Goal: Information Seeking & Learning: Learn about a topic

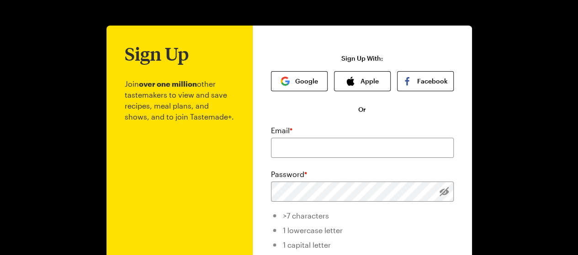
click at [39, 88] on div "Sign Up Join over one million other tastemakers to view and save recipes, meal …" at bounding box center [289, 214] width 556 height 428
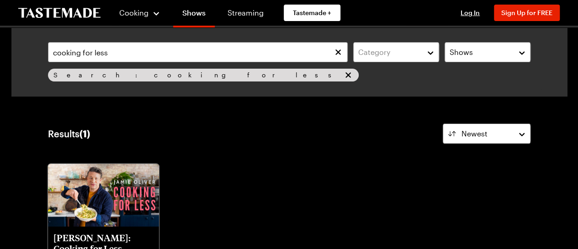
scroll to position [137, 0]
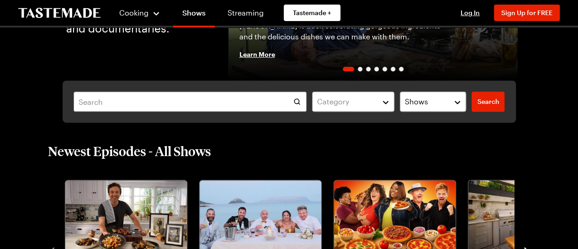
scroll to position [91, 0]
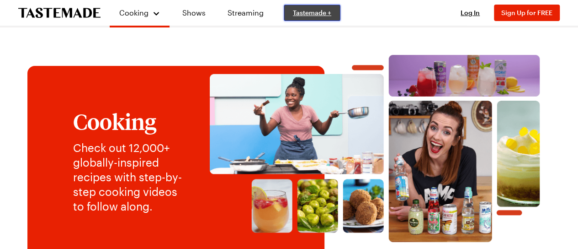
click at [303, 15] on span "Tastemade +" at bounding box center [312, 12] width 38 height 9
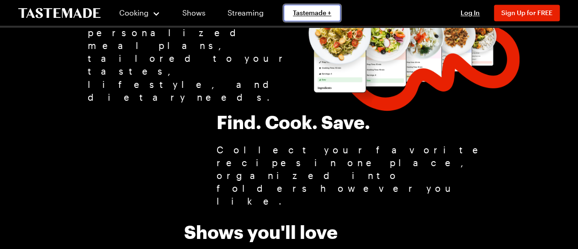
scroll to position [822, 0]
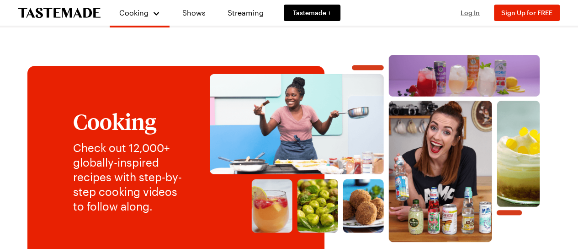
click at [472, 11] on span "Log In" at bounding box center [470, 13] width 19 height 8
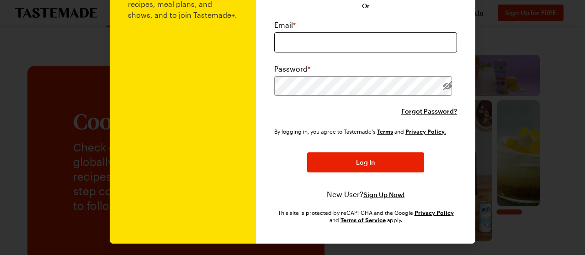
scroll to position [91, 0]
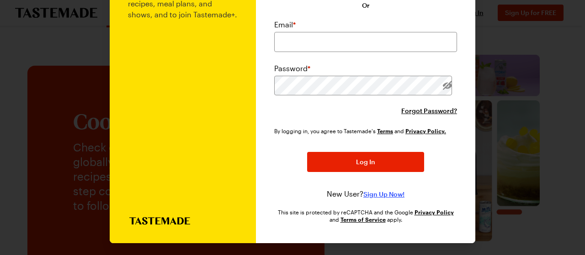
click at [379, 194] on span "Sign Up Now!" at bounding box center [383, 194] width 41 height 9
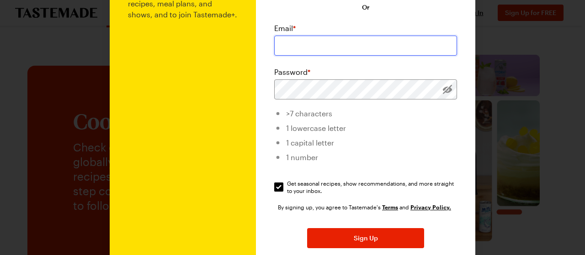
click at [285, 38] on input "email" at bounding box center [365, 46] width 183 height 20
type input "jacquelinebettale@gmail.com"
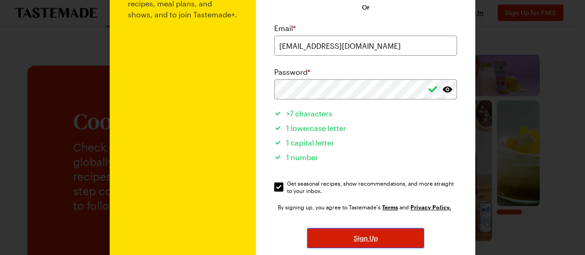
click at [364, 238] on span "Sign Up" at bounding box center [366, 238] width 24 height 9
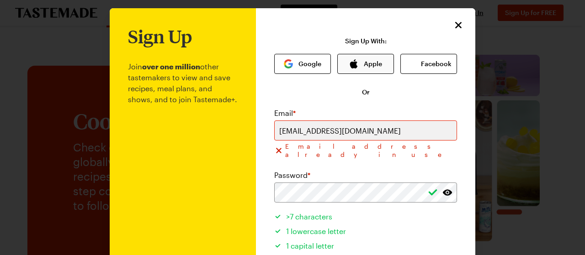
scroll to position [0, 0]
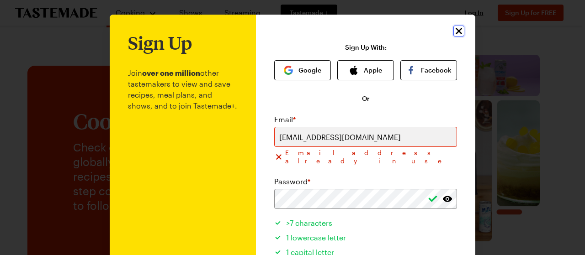
click at [457, 29] on icon "Close" at bounding box center [459, 31] width 6 height 6
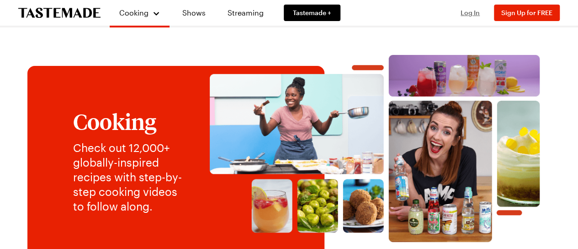
click at [463, 13] on button "Log In" at bounding box center [470, 12] width 37 height 9
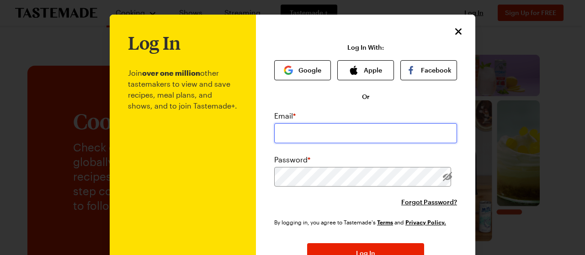
click at [311, 137] on input "email" at bounding box center [365, 133] width 183 height 20
type input "jacquelinebettale@gmail.com"
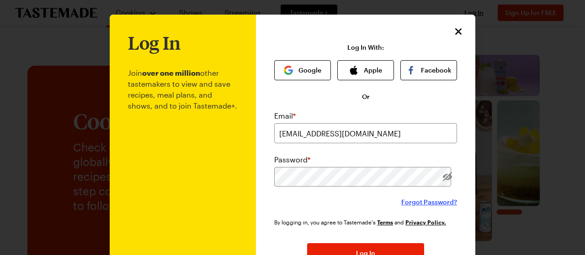
click at [430, 203] on span "Forgot Password?" at bounding box center [429, 202] width 56 height 9
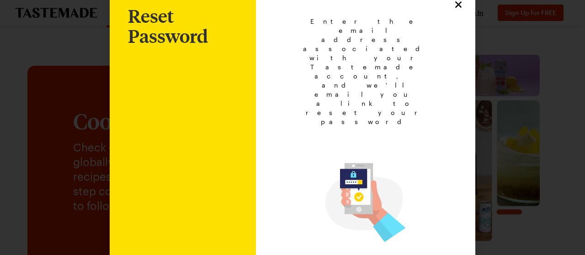
scroll to position [46, 0]
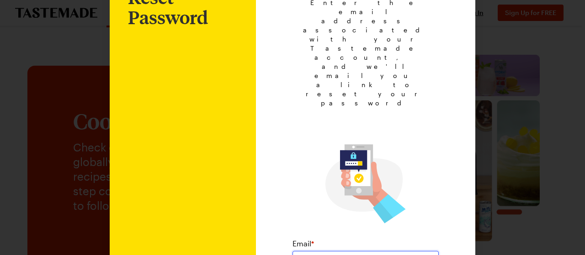
type input "jacquelinebettale@gmail.com"
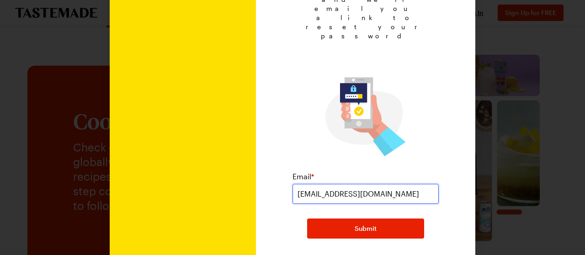
scroll to position [120, 0]
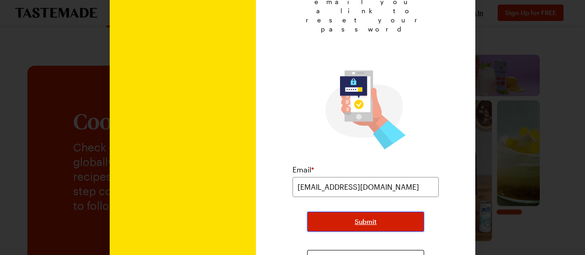
click at [356, 217] on span "Submit" at bounding box center [366, 221] width 22 height 9
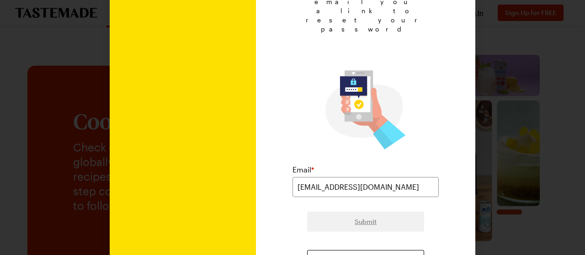
scroll to position [59, 0]
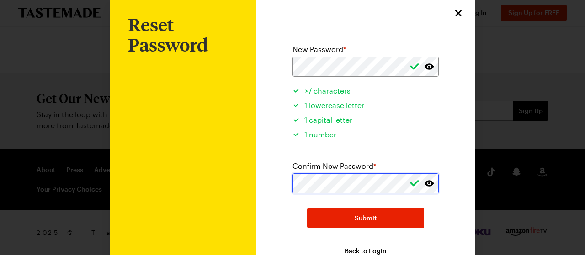
scroll to position [46, 0]
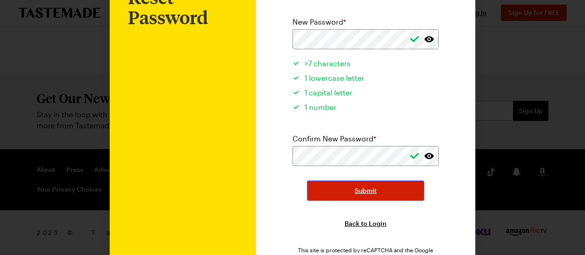
click at [363, 192] on span "Submit" at bounding box center [366, 190] width 22 height 9
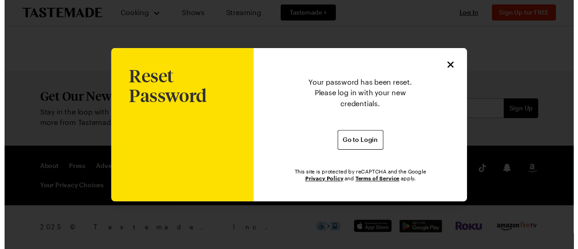
scroll to position [0, 0]
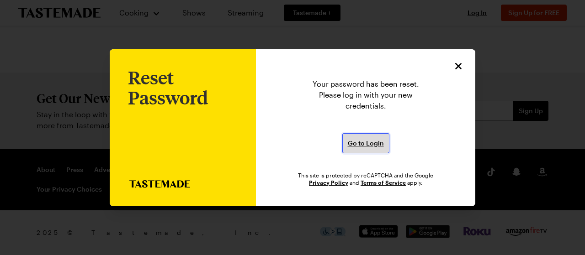
click at [362, 145] on span "Go to Login" at bounding box center [366, 143] width 36 height 9
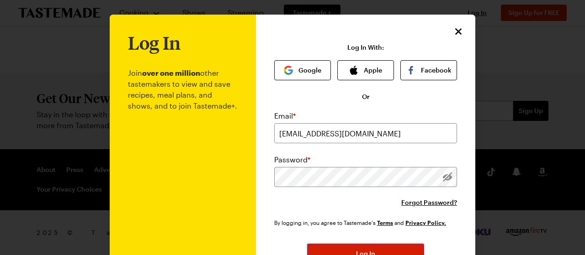
click at [380, 248] on button "Log In" at bounding box center [365, 254] width 117 height 20
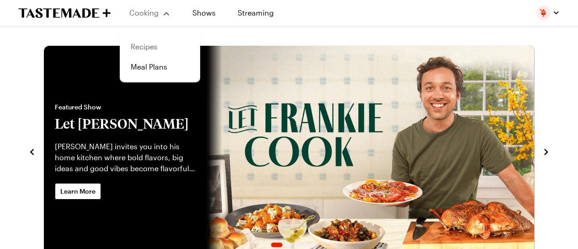
click at [151, 47] on link "Recipes" at bounding box center [159, 47] width 69 height 20
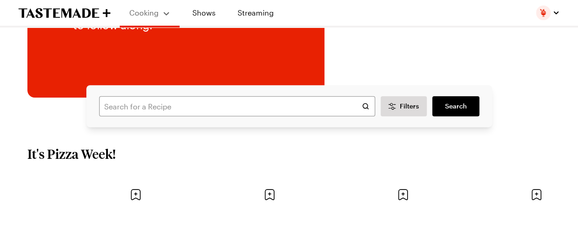
scroll to position [183, 0]
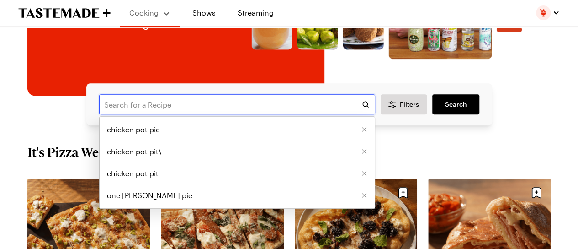
click at [129, 106] on input "text" at bounding box center [237, 104] width 276 height 20
click at [158, 129] on span "chicken pot pie" at bounding box center [133, 129] width 53 height 11
type input "chicken pot pie"
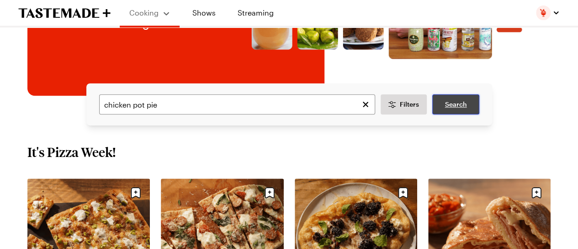
click at [444, 102] on link "Search" at bounding box center [455, 104] width 47 height 20
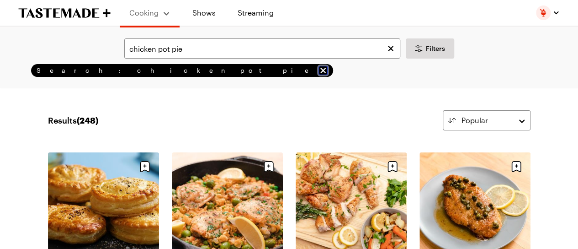
click at [318, 71] on icon "remove Search: chicken pot pie" at bounding box center [322, 70] width 9 height 9
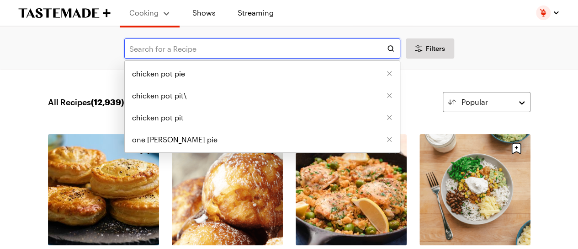
click at [194, 49] on input "text" at bounding box center [262, 48] width 276 height 20
type input "jamie oliver"
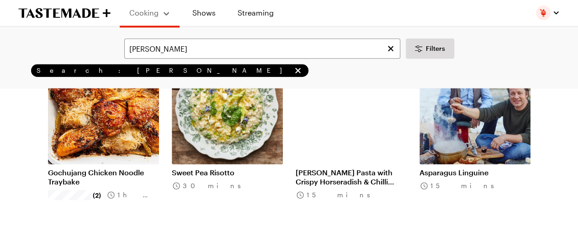
scroll to position [46, 0]
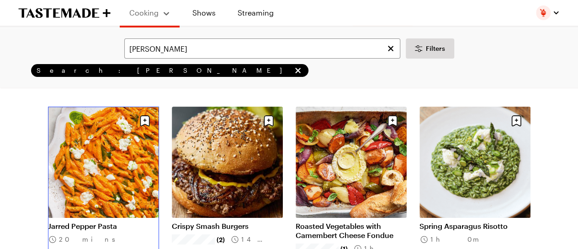
click at [100, 221] on link "Jarred Pepper Pasta" at bounding box center [103, 225] width 111 height 9
click at [146, 119] on icon "Save recipe" at bounding box center [145, 120] width 16 height 16
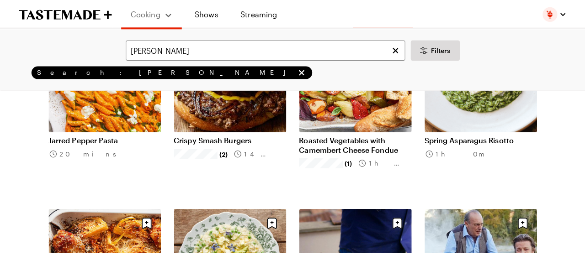
scroll to position [137, 0]
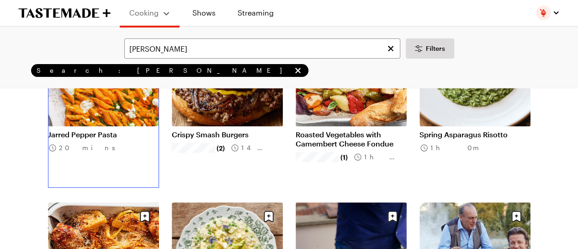
click at [94, 130] on link "Jarred Pepper Pasta" at bounding box center [103, 134] width 111 height 9
click at [88, 132] on link "Jarred Pepper Pasta" at bounding box center [103, 134] width 111 height 9
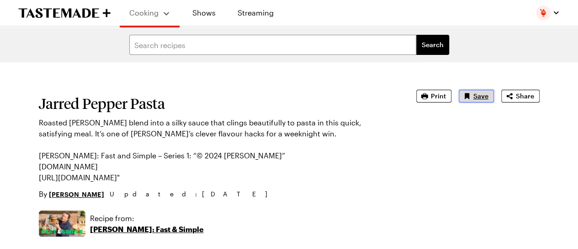
click at [486, 96] on span "Save" at bounding box center [480, 95] width 15 height 9
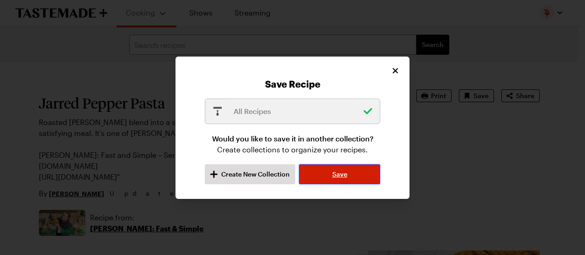
click at [340, 172] on span "Save" at bounding box center [339, 174] width 15 height 9
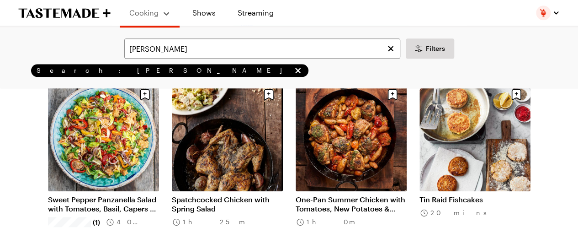
scroll to position [457, 0]
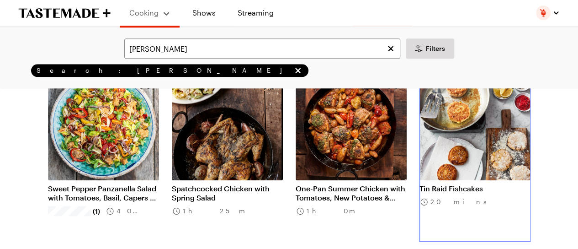
click at [486, 184] on link "Tin Raid Fishcakes" at bounding box center [474, 188] width 111 height 9
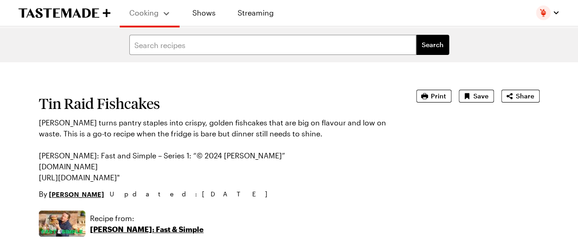
type textarea "x"
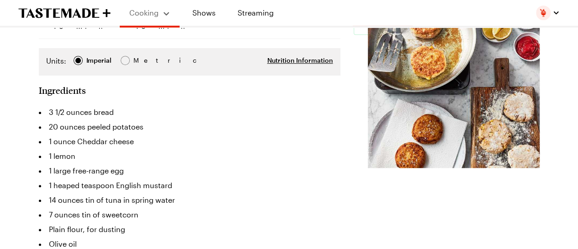
scroll to position [274, 0]
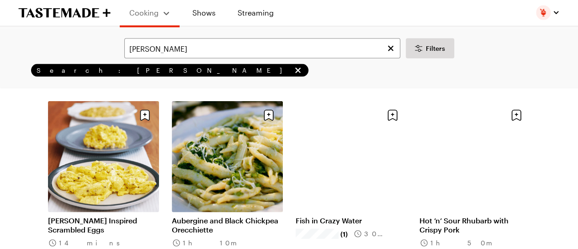
scroll to position [1005, 0]
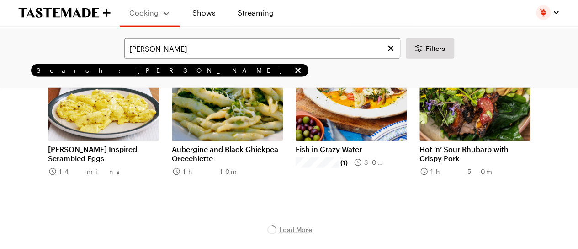
scroll to position [1142, 0]
